Goal: Task Accomplishment & Management: Complete application form

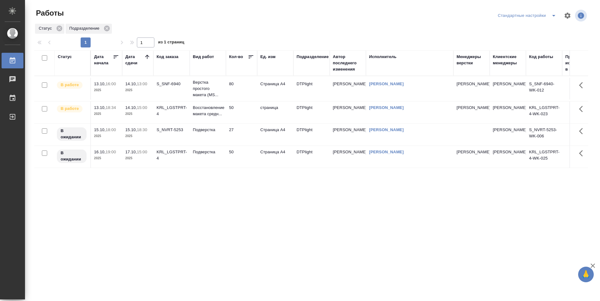
click at [536, 68] on div "Код работы" at bounding box center [544, 63] width 30 height 19
click at [241, 112] on td "50" at bounding box center [241, 112] width 31 height 22
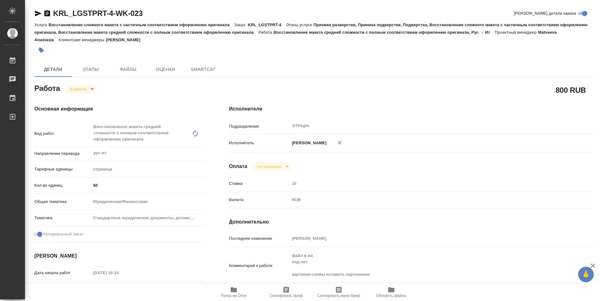
type textarea "x"
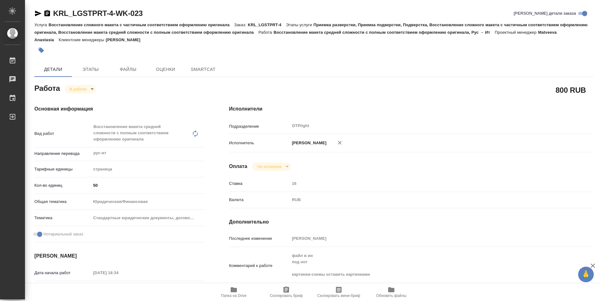
type textarea "x"
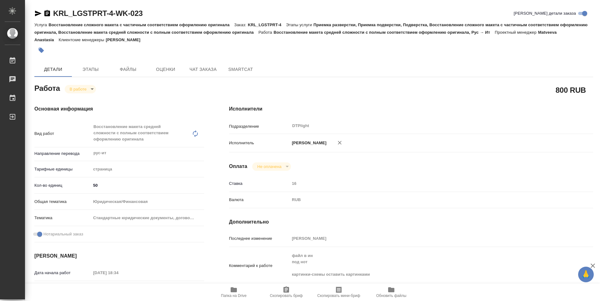
type textarea "x"
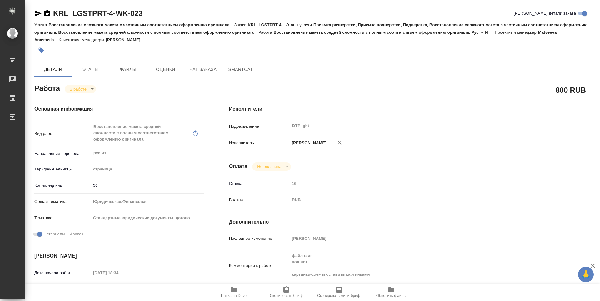
type textarea "x"
